Goal: Use online tool/utility: Utilize a website feature to perform a specific function

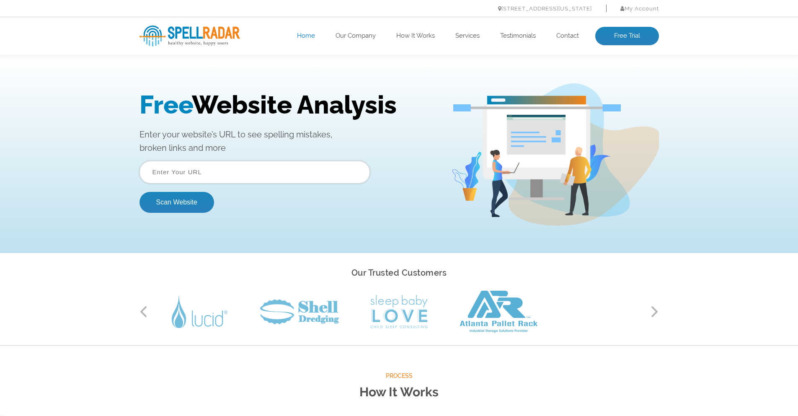
click at [335, 175] on input "text" at bounding box center [254, 172] width 230 height 23
click at [273, 173] on input "text" at bounding box center [254, 172] width 230 height 23
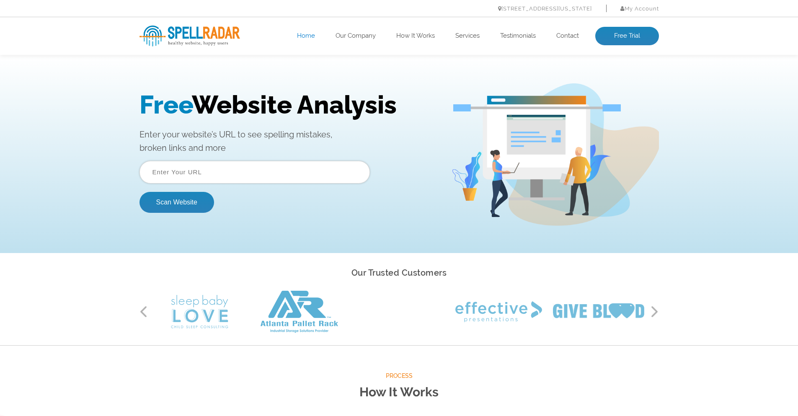
click at [291, 176] on input "text" at bounding box center [254, 172] width 230 height 23
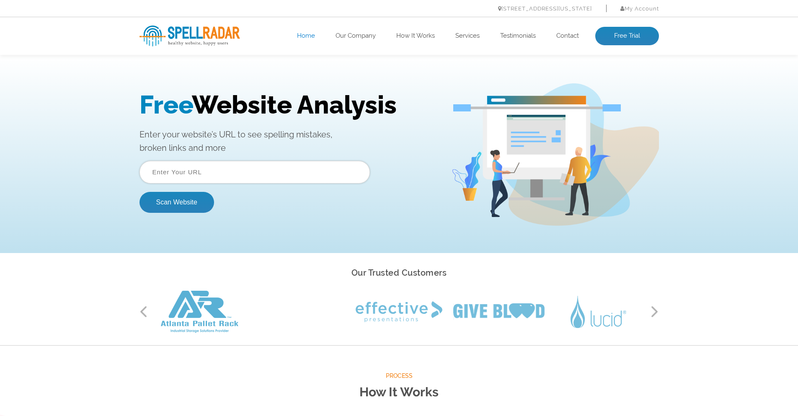
click at [239, 176] on input "text" at bounding box center [254, 172] width 230 height 23
paste input "https://vizyontransfer.com/"
drag, startPoint x: 175, startPoint y: 173, endPoint x: 41, endPoint y: 167, distance: 134.9
click at [51, 169] on div "Free Website Analysis Enter your website’s URL to see spelling mistakes, broken…" at bounding box center [399, 154] width 798 height 197
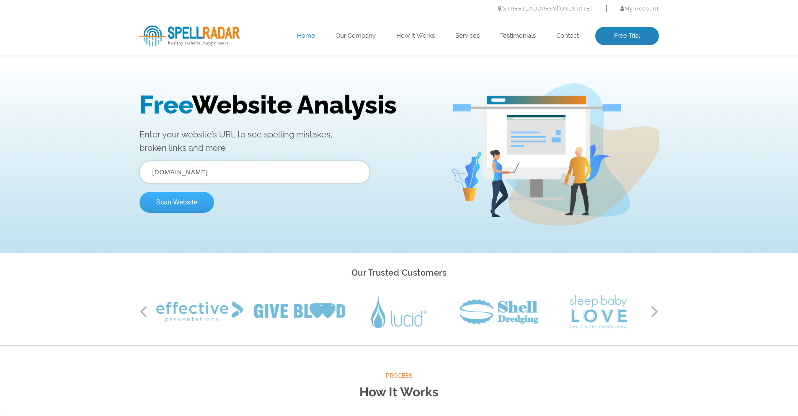
type input "vizyontransfer.com"
click at [197, 206] on button "Scan Website" at bounding box center [176, 202] width 75 height 21
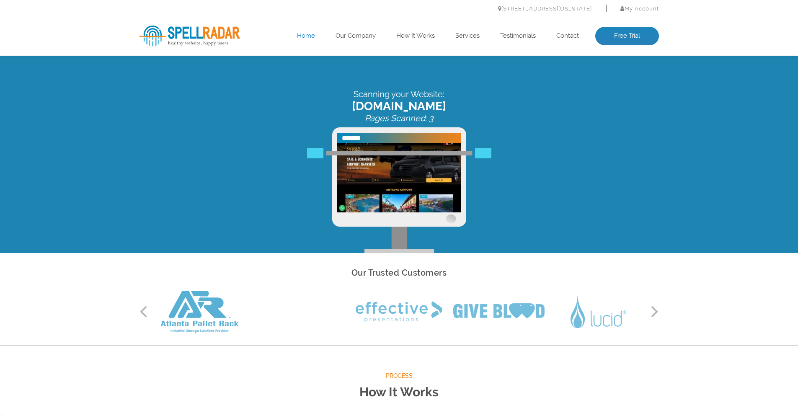
click at [657, 314] on button "Next" at bounding box center [654, 311] width 8 height 13
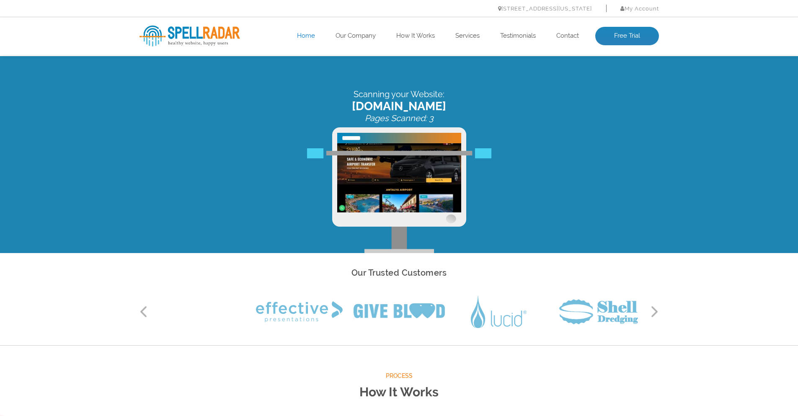
click at [653, 311] on button "Next" at bounding box center [654, 311] width 8 height 13
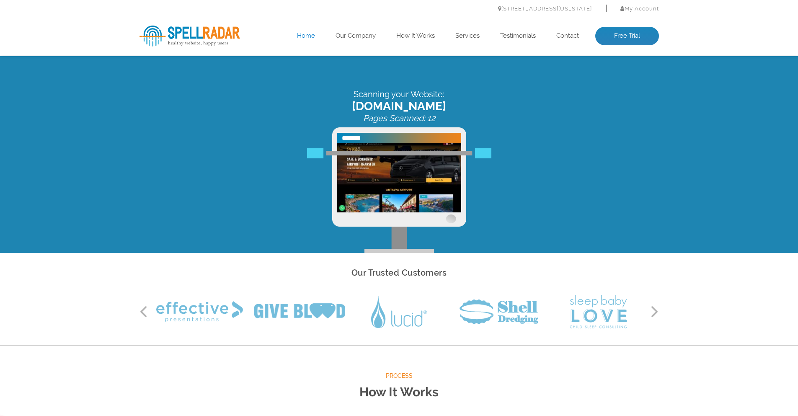
click at [653, 311] on button "Next" at bounding box center [654, 311] width 8 height 13
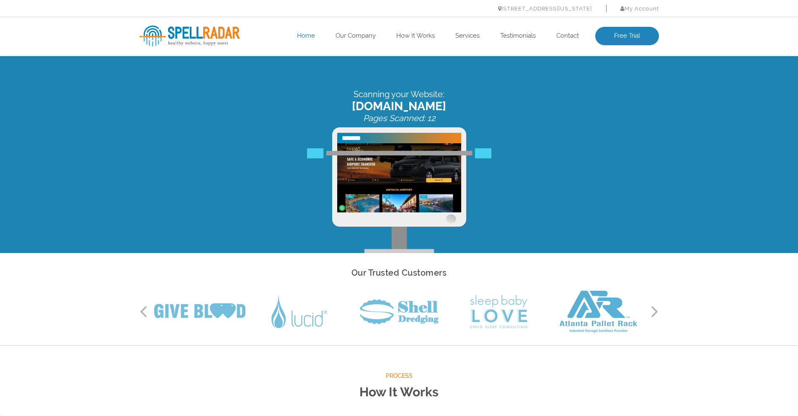
click at [653, 311] on button "Next" at bounding box center [654, 311] width 8 height 13
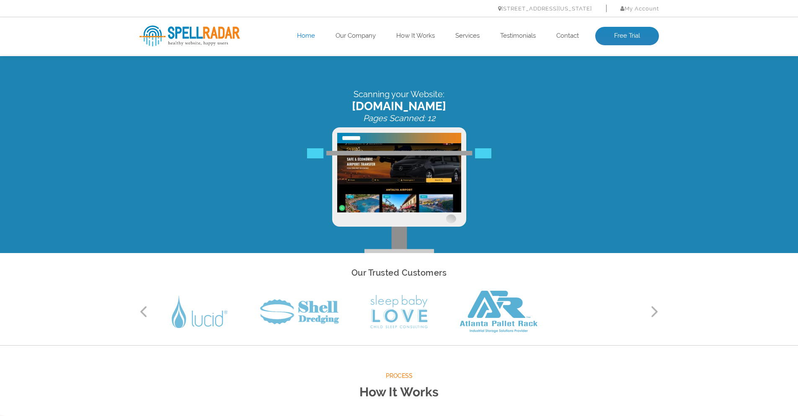
click at [481, 158] on img at bounding box center [399, 154] width 184 height 10
click at [654, 311] on button "Next" at bounding box center [654, 311] width 8 height 13
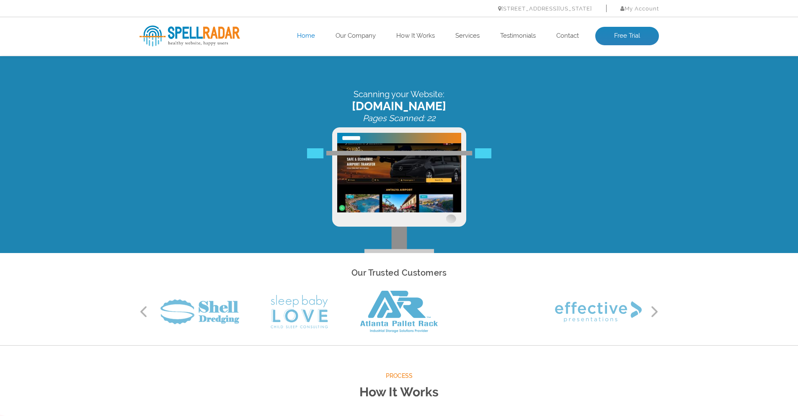
click at [654, 311] on button "Next" at bounding box center [654, 311] width 8 height 13
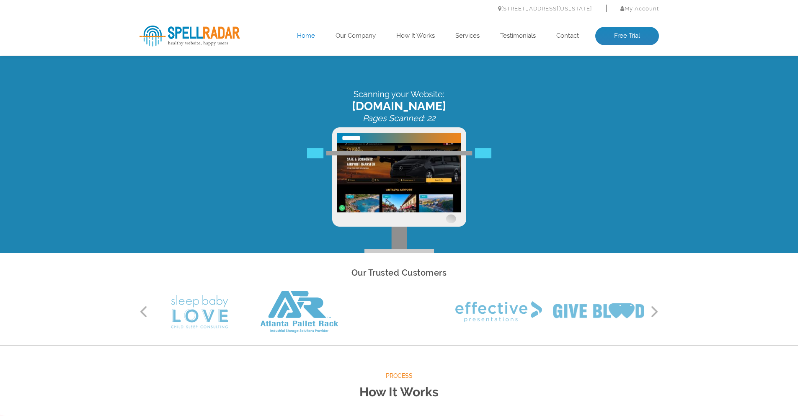
click at [654, 311] on button "Next" at bounding box center [654, 311] width 8 height 13
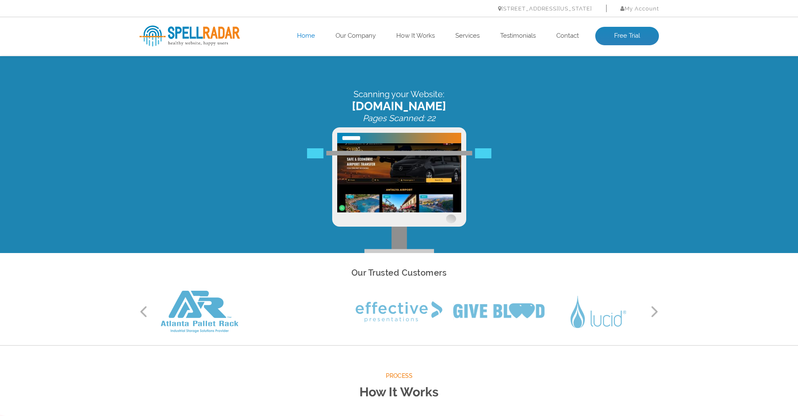
click at [654, 311] on button "Next" at bounding box center [654, 311] width 8 height 13
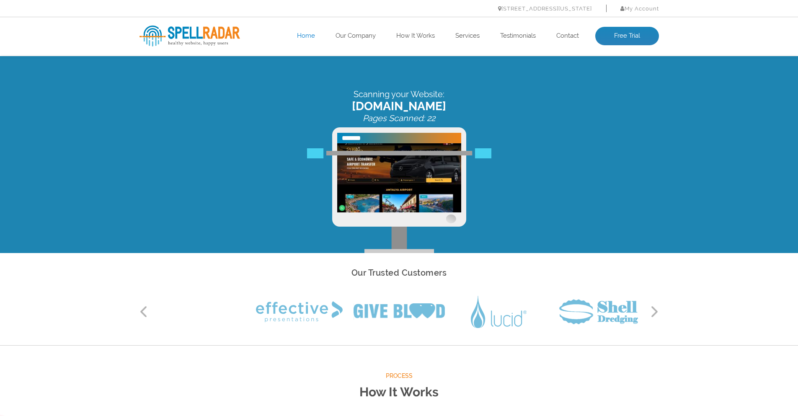
click at [654, 311] on button "Next" at bounding box center [654, 311] width 8 height 13
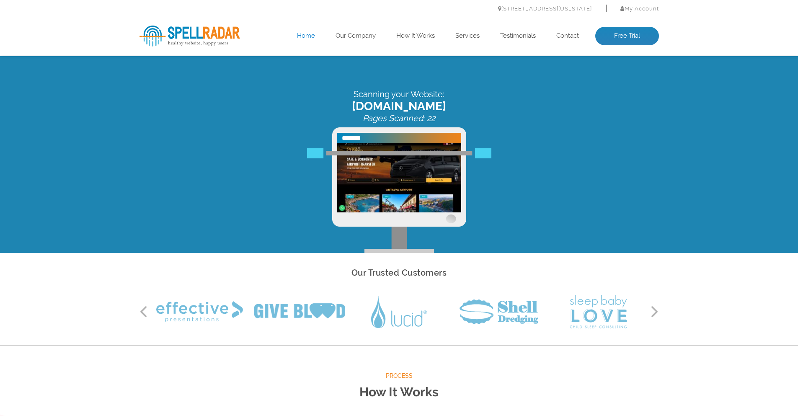
click at [654, 311] on button "Next" at bounding box center [654, 311] width 8 height 13
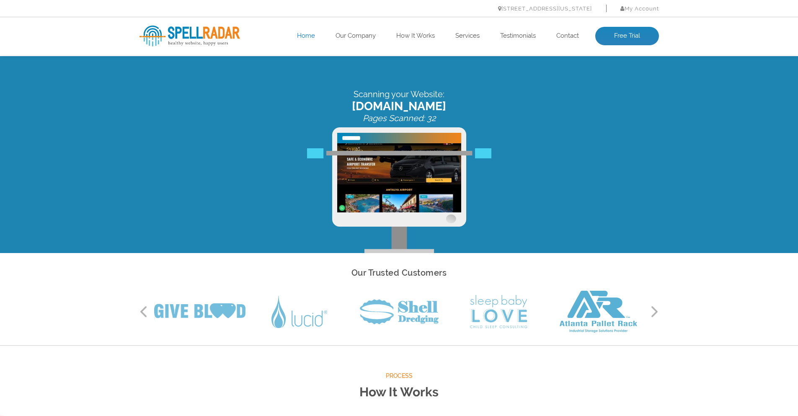
click at [654, 311] on button "Next" at bounding box center [654, 311] width 8 height 13
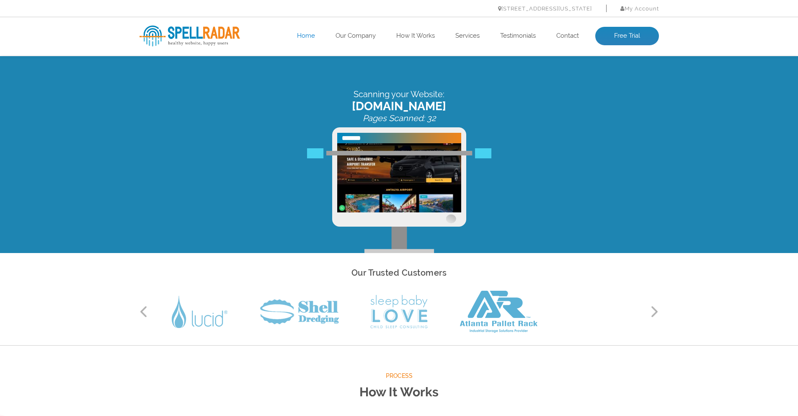
click at [654, 311] on button "Next" at bounding box center [654, 311] width 8 height 13
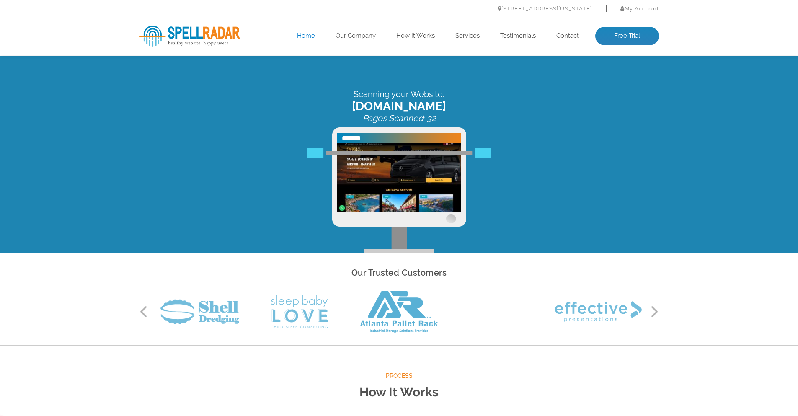
click at [654, 311] on button "Next" at bounding box center [654, 311] width 8 height 13
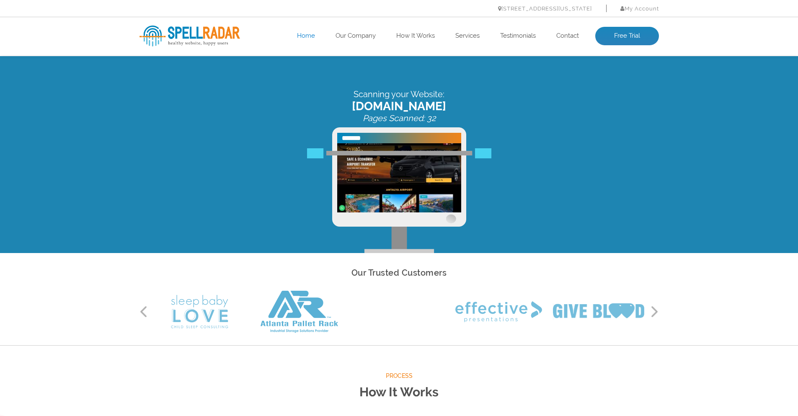
click at [654, 311] on button "Next" at bounding box center [654, 311] width 8 height 13
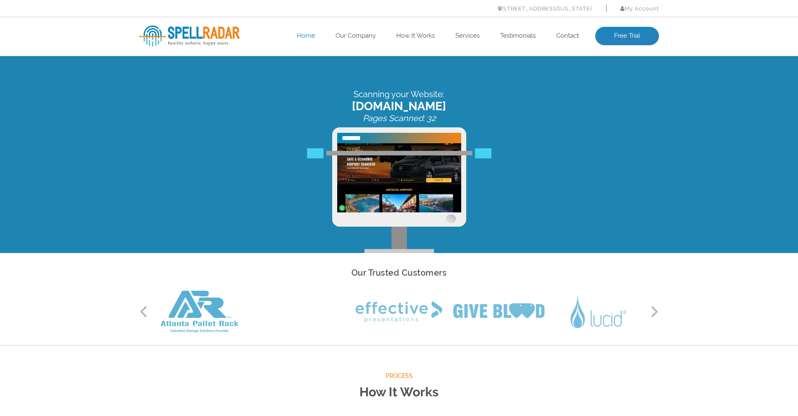
click at [654, 311] on button "Next" at bounding box center [654, 311] width 8 height 13
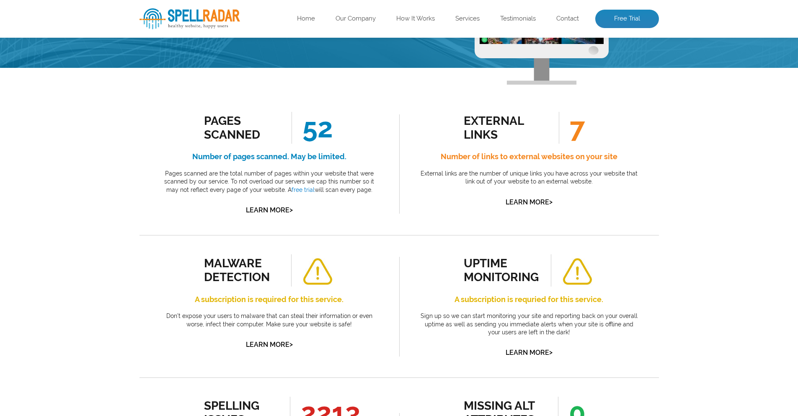
scroll to position [167, 0]
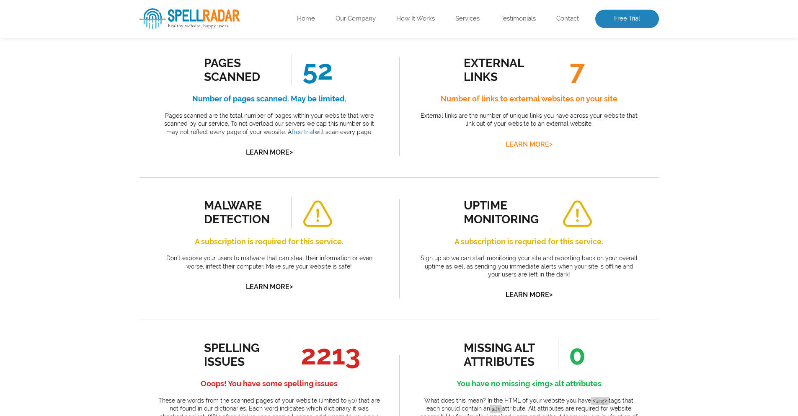
click at [543, 144] on link "Learn More >" at bounding box center [528, 144] width 47 height 8
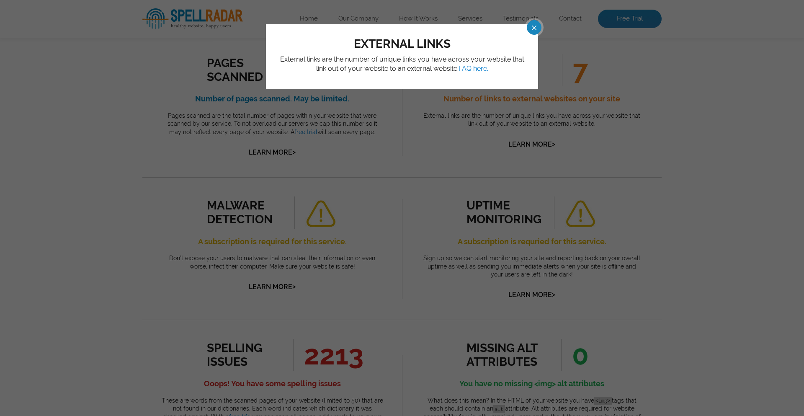
click at [534, 31] on span at bounding box center [526, 27] width 15 height 15
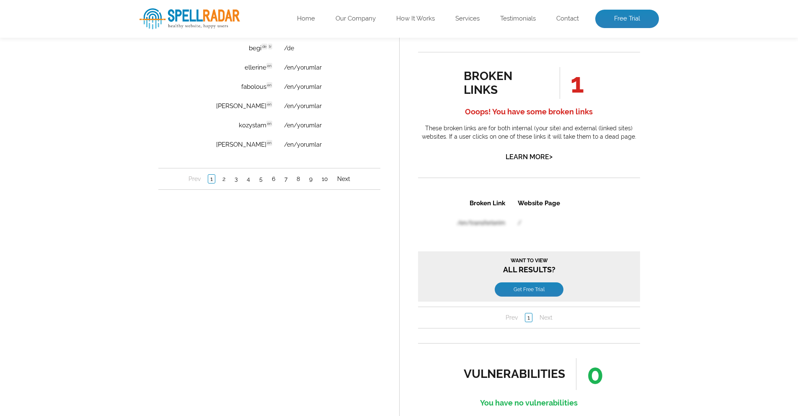
scroll to position [670, 0]
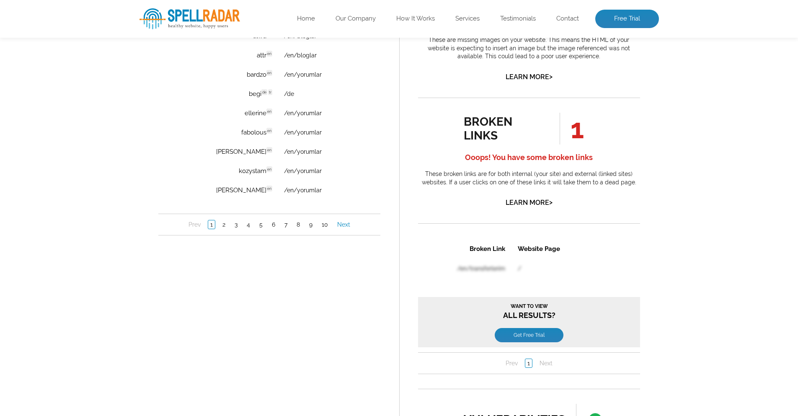
click at [338, 223] on link "Next" at bounding box center [343, 225] width 17 height 8
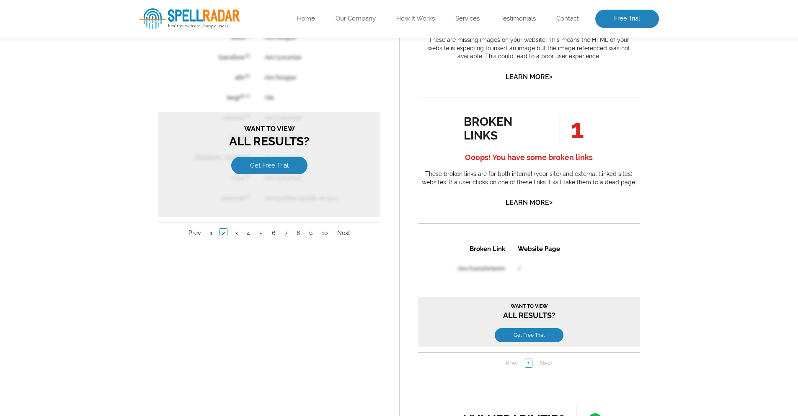
scroll to position [0, 0]
drag, startPoint x: 291, startPoint y: 296, endPoint x: 288, endPoint y: 290, distance: 6.9
click at [291, 296] on div "spelling issues 2213 Ooops! You have some spelling issues These are words from …" at bounding box center [269, 167] width 260 height 701
click at [210, 234] on link "1" at bounding box center [210, 233] width 7 height 8
click at [192, 234] on link "Prev" at bounding box center [194, 233] width 16 height 8
